Goal: Task Accomplishment & Management: Complete application form

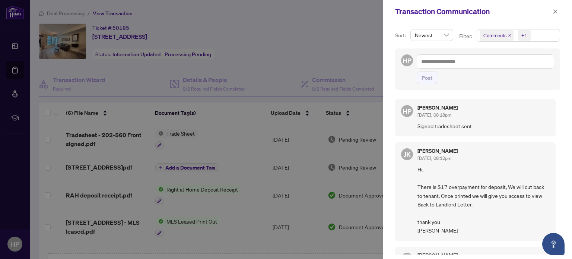
scroll to position [14, 0]
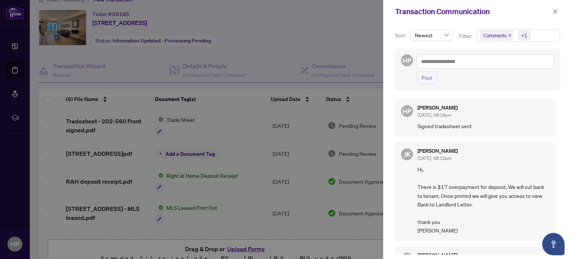
click at [249, 44] on div at bounding box center [286, 129] width 572 height 259
click at [553, 10] on button "button" at bounding box center [556, 11] width 10 height 9
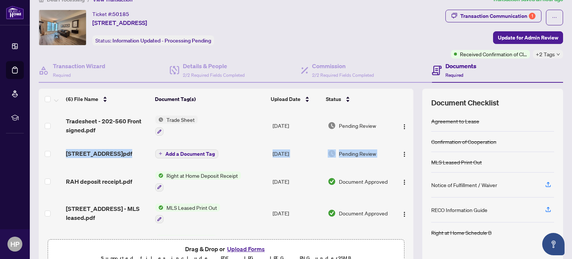
drag, startPoint x: 405, startPoint y: 140, endPoint x: 405, endPoint y: 131, distance: 9.7
click at [405, 131] on tbody "Tradesheet - 202-560 Front signed.pdf Trade Sheet [DATE] Pending Review [STREET…" at bounding box center [226, 201] width 375 height 183
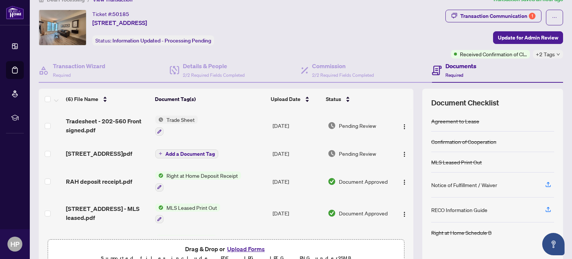
click at [219, 126] on td "Trade Sheet" at bounding box center [210, 126] width 117 height 32
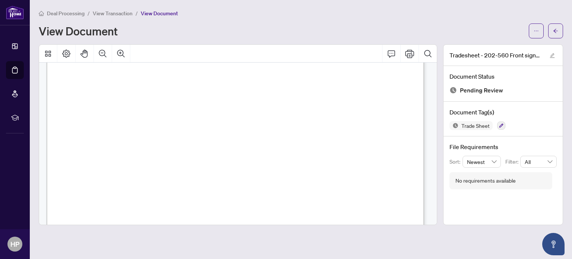
scroll to position [97, 0]
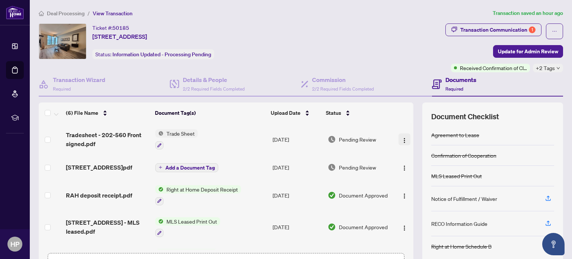
click at [402, 140] on img "button" at bounding box center [405, 140] width 6 height 6
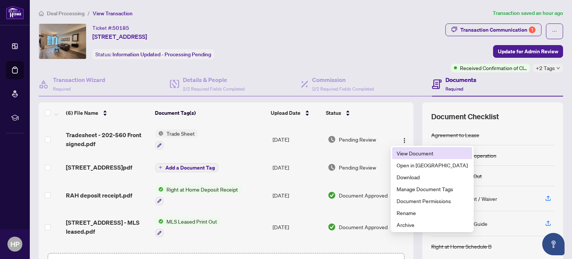
click at [403, 155] on span "View Document" at bounding box center [432, 153] width 71 height 8
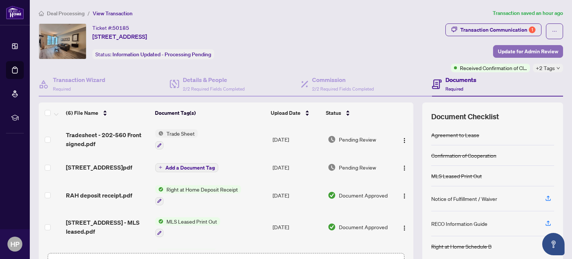
click at [537, 48] on span "Update for Admin Review" at bounding box center [528, 51] width 60 height 12
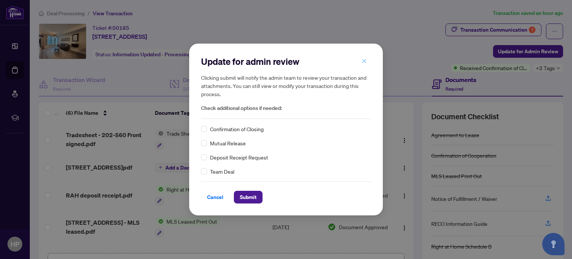
click at [363, 61] on icon "close" at bounding box center [364, 61] width 5 height 5
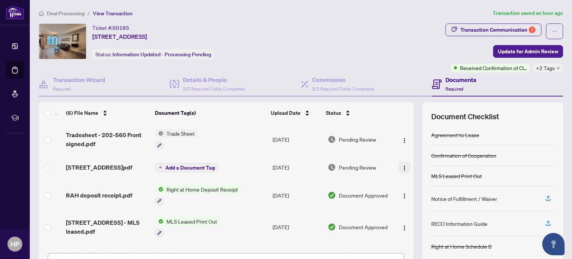
click at [402, 165] on img "button" at bounding box center [405, 168] width 6 height 6
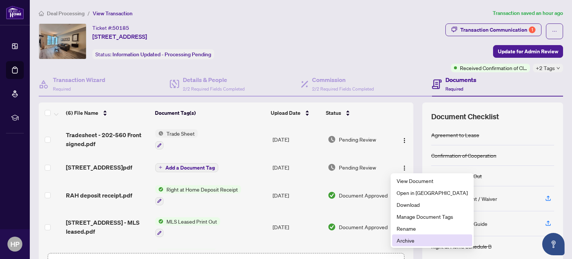
click at [411, 238] on span "Archive" at bounding box center [432, 240] width 71 height 8
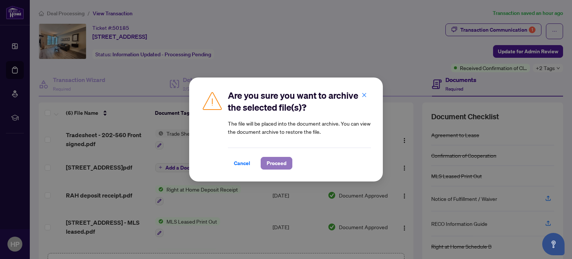
click at [276, 162] on span "Proceed" at bounding box center [277, 163] width 20 height 12
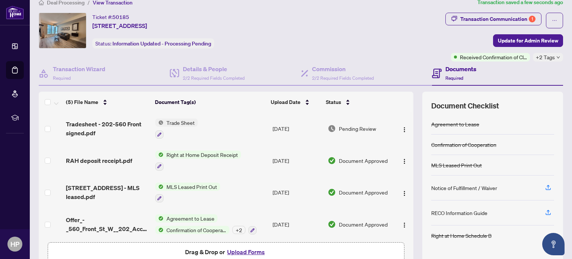
scroll to position [10, 0]
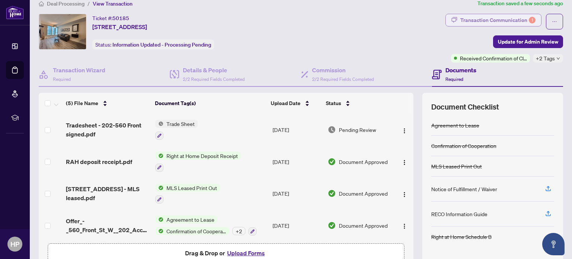
click at [508, 18] on div "Transaction Communication 1" at bounding box center [498, 20] width 75 height 12
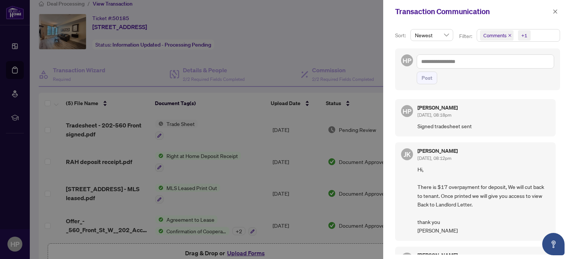
click at [376, 24] on div at bounding box center [286, 129] width 572 height 259
click at [556, 12] on icon "close" at bounding box center [556, 11] width 4 height 4
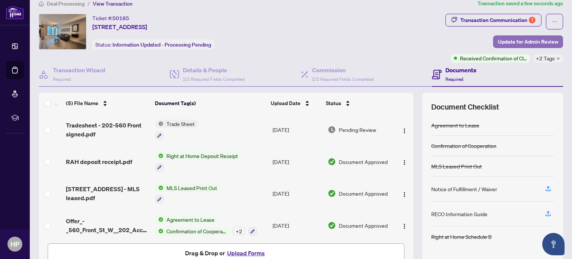
click at [538, 38] on span "Update for Admin Review" at bounding box center [528, 42] width 60 height 12
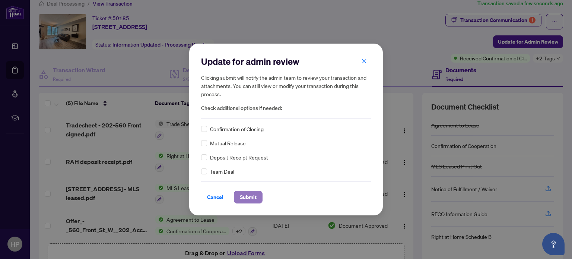
click at [248, 196] on span "Submit" at bounding box center [248, 197] width 17 height 12
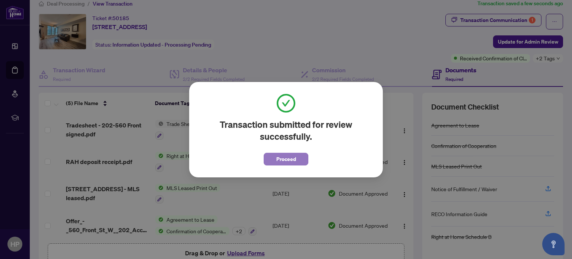
click at [293, 159] on span "Proceed" at bounding box center [286, 159] width 20 height 12
